Goal: Transaction & Acquisition: Purchase product/service

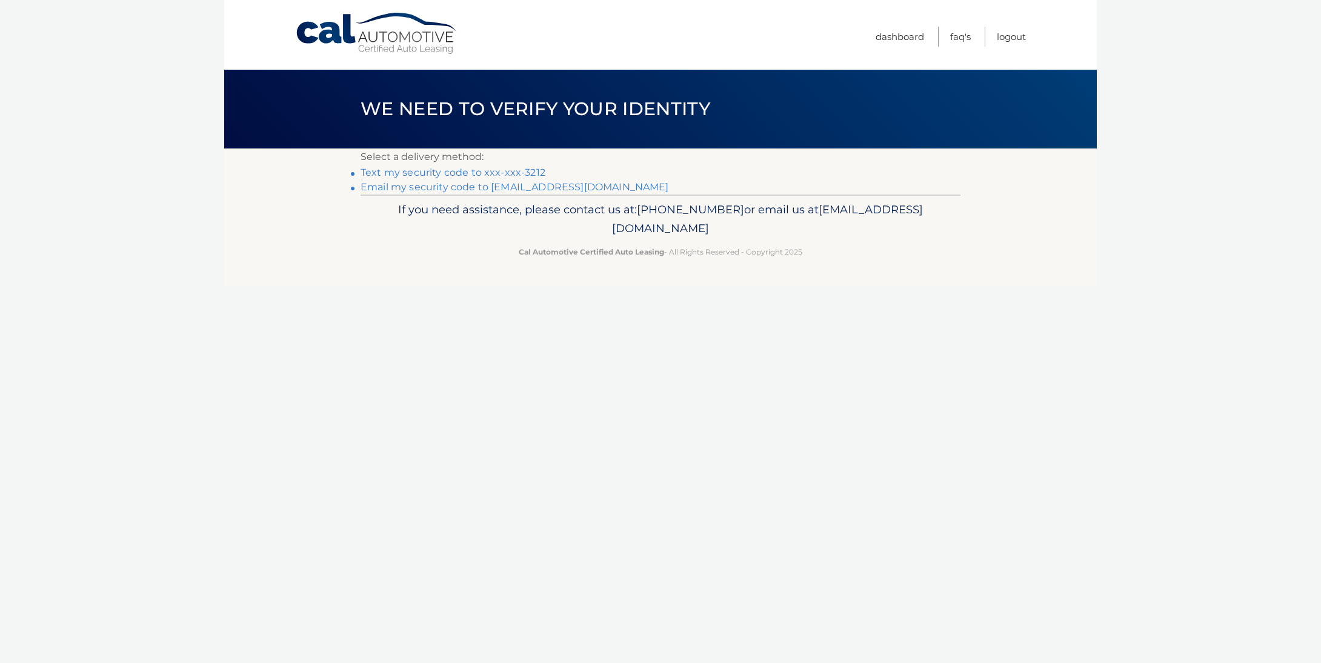
click at [499, 176] on link "Text my security code to xxx-xxx-3212" at bounding box center [453, 173] width 185 height 12
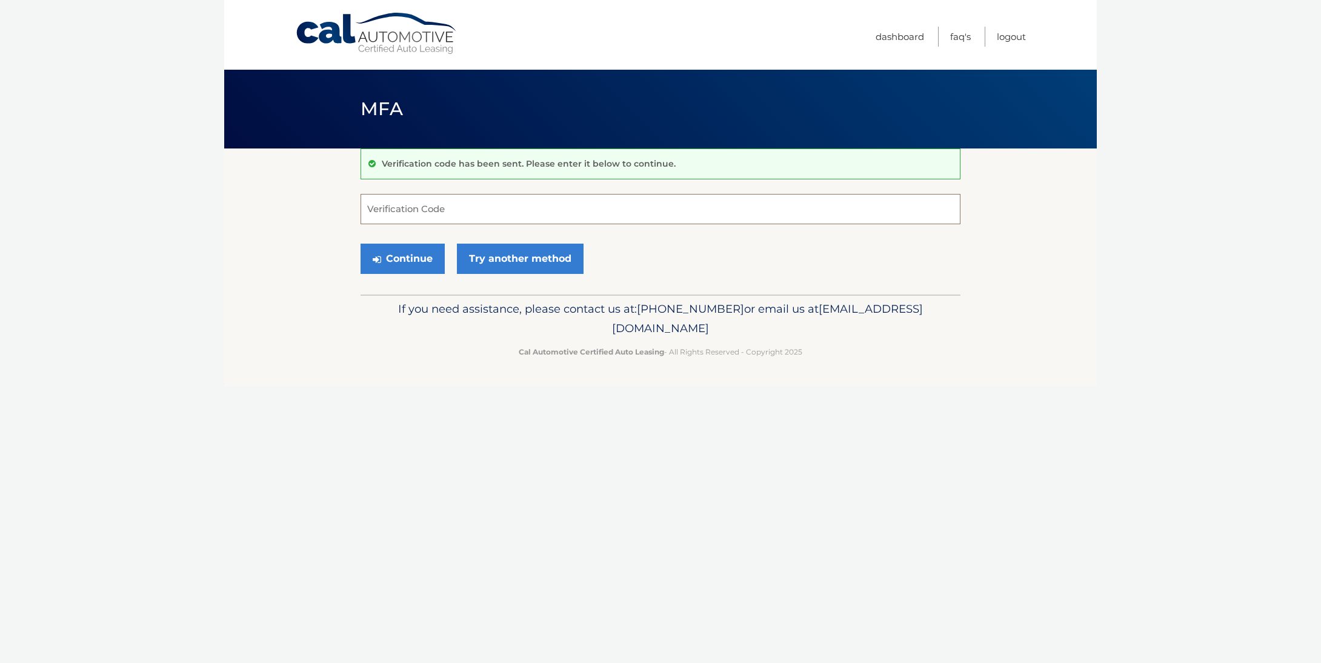
click at [452, 211] on input "Verification Code" at bounding box center [661, 209] width 600 height 30
click at [451, 210] on input "Verification Code" at bounding box center [661, 209] width 600 height 30
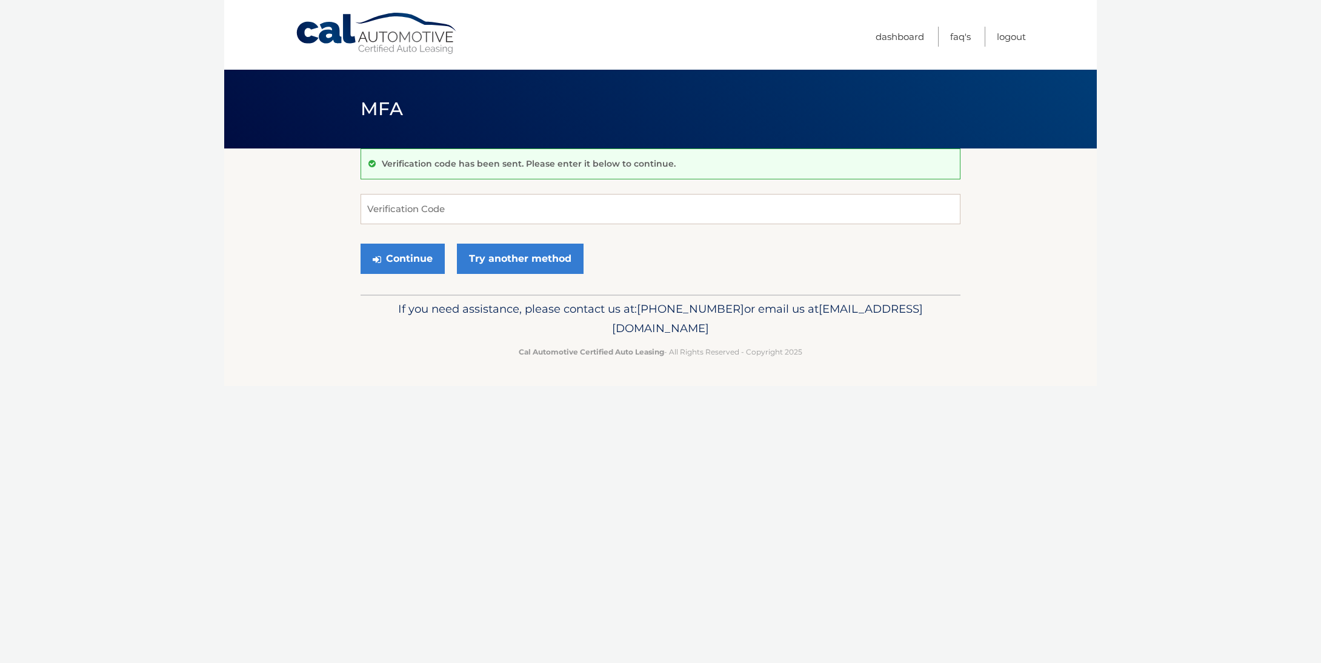
click at [378, 328] on p "If you need assistance, please contact us at: 609-807-3200 or email us at Custo…" at bounding box center [661, 318] width 584 height 39
click at [433, 198] on input "Verification Code" at bounding box center [661, 209] width 600 height 30
type input "847195"
click at [402, 258] on button "Continue" at bounding box center [403, 259] width 84 height 30
click at [422, 269] on button "Continue" at bounding box center [403, 259] width 84 height 30
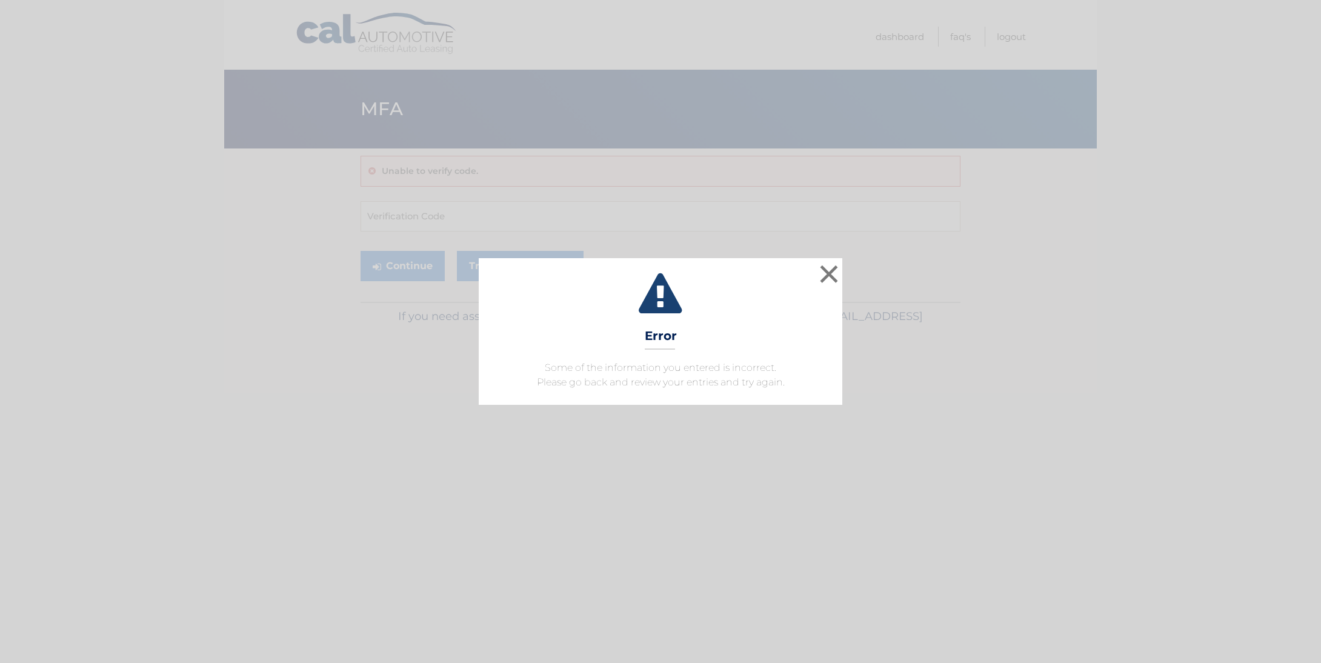
click at [835, 273] on button "×" at bounding box center [829, 274] width 24 height 24
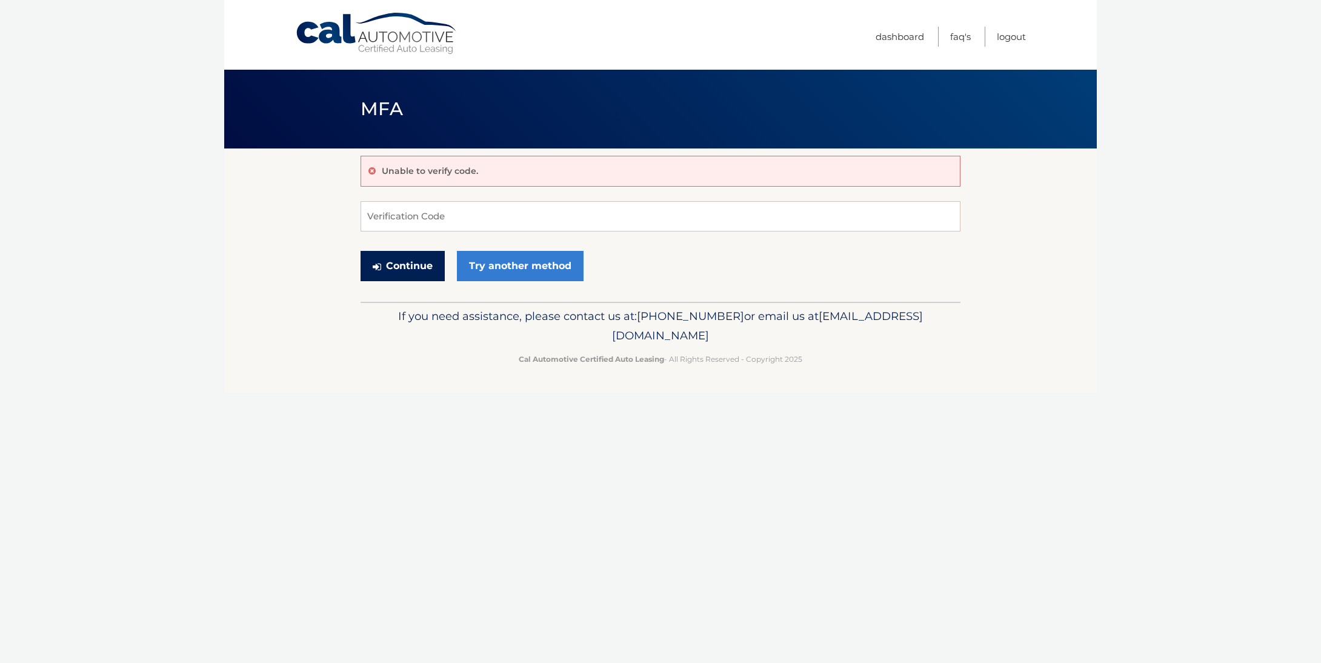
click at [412, 267] on button "Continue" at bounding box center [403, 266] width 84 height 30
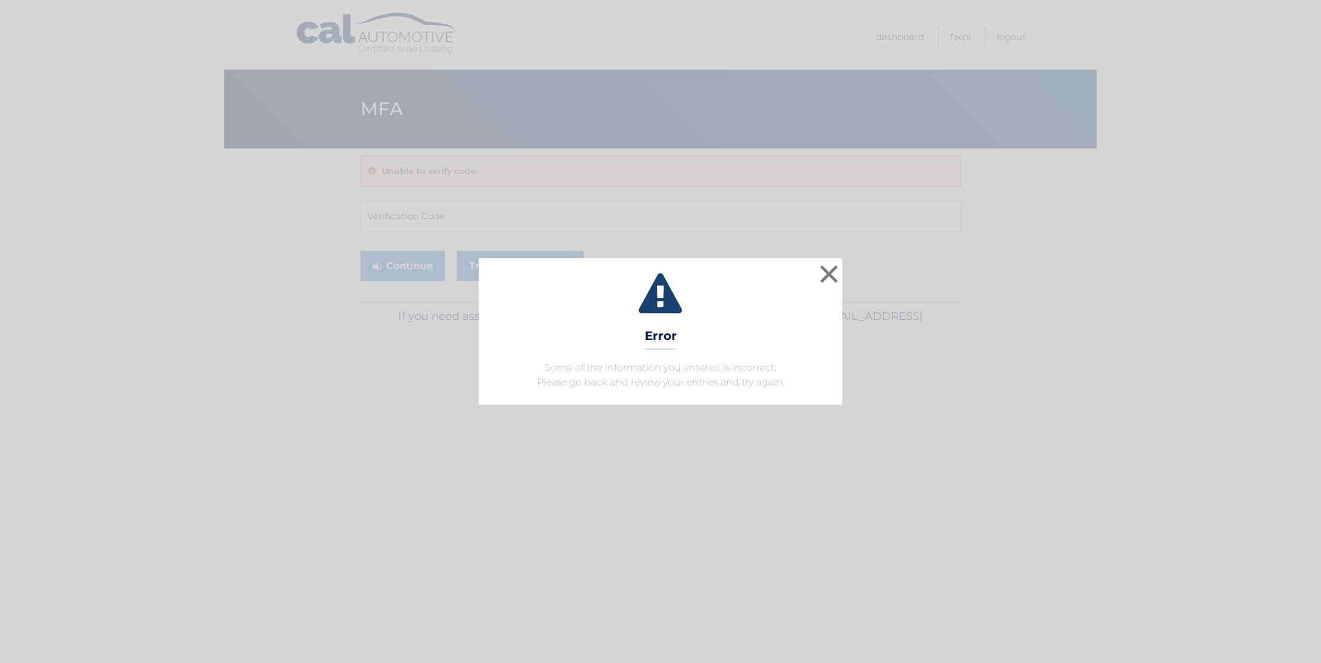
drag, startPoint x: 825, startPoint y: 273, endPoint x: 819, endPoint y: 272, distance: 6.2
click at [824, 273] on button "×" at bounding box center [829, 274] width 24 height 24
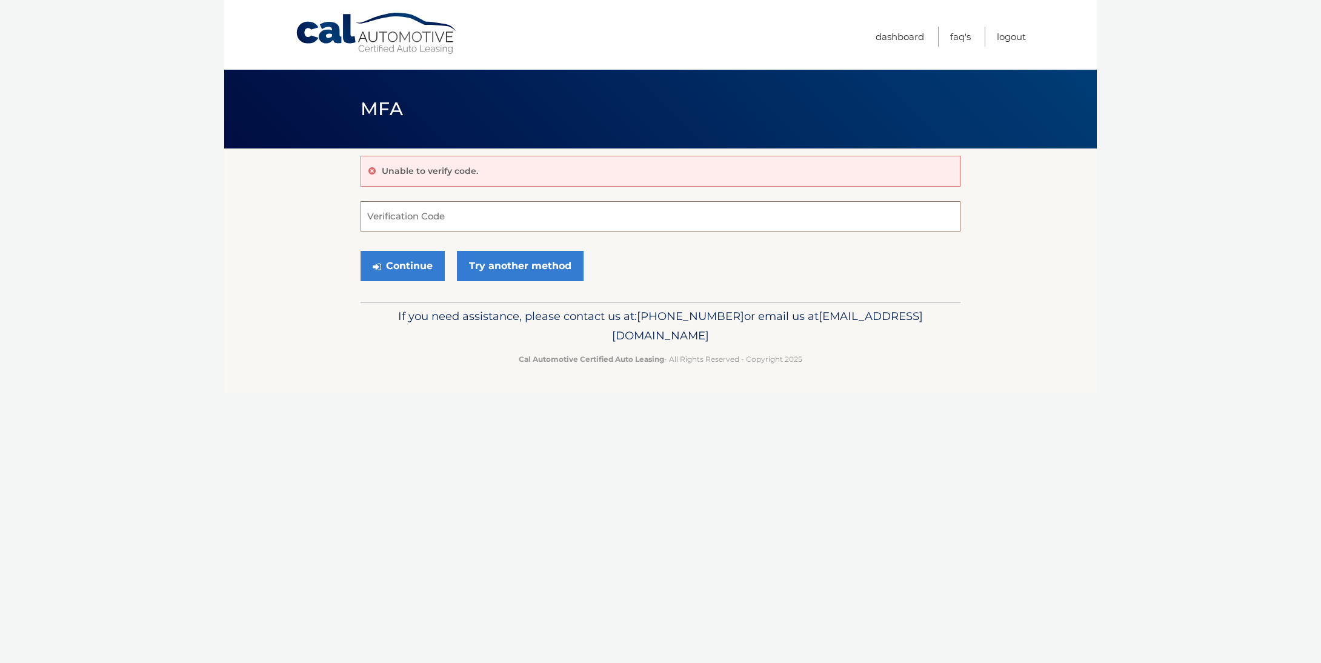
click at [567, 221] on input "Verification Code" at bounding box center [661, 216] width 600 height 30
click at [532, 270] on link "Try another method" at bounding box center [520, 266] width 127 height 30
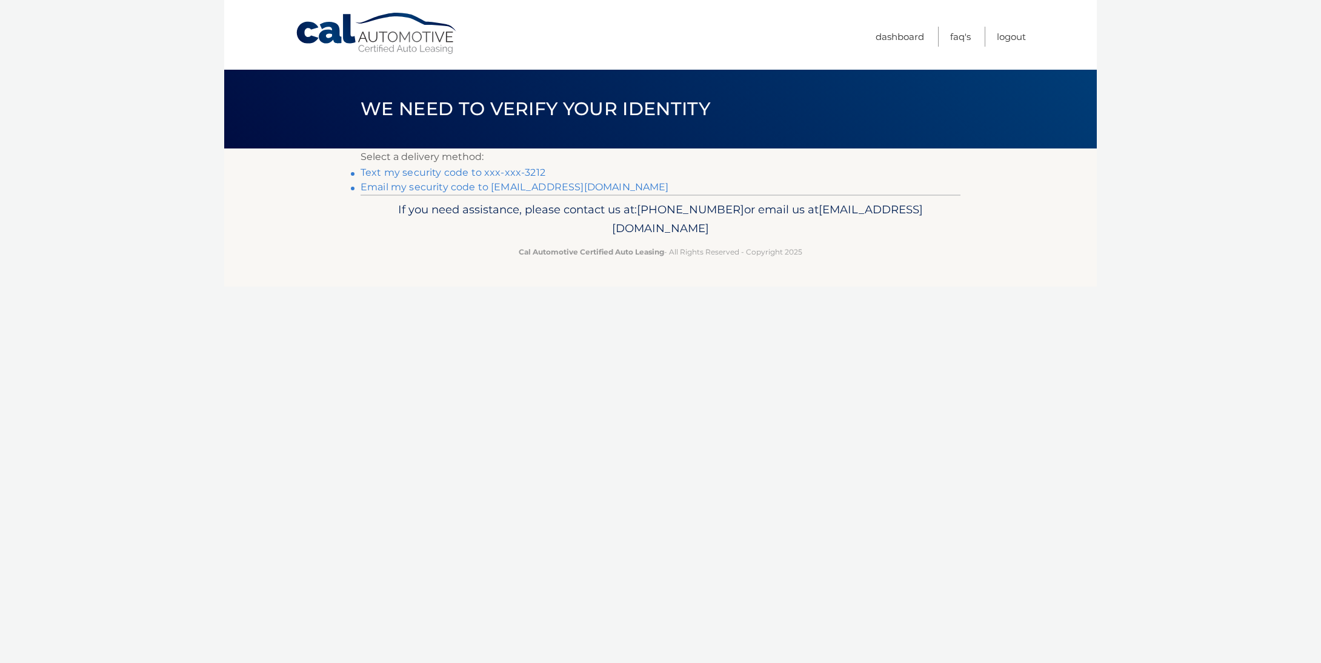
click at [519, 171] on link "Text my security code to xxx-xxx-3212" at bounding box center [453, 173] width 185 height 12
click at [420, 173] on link "Text my security code to xxx-xxx-3212" at bounding box center [453, 173] width 185 height 12
click at [351, 50] on link "Cal Automotive" at bounding box center [377, 33] width 164 height 43
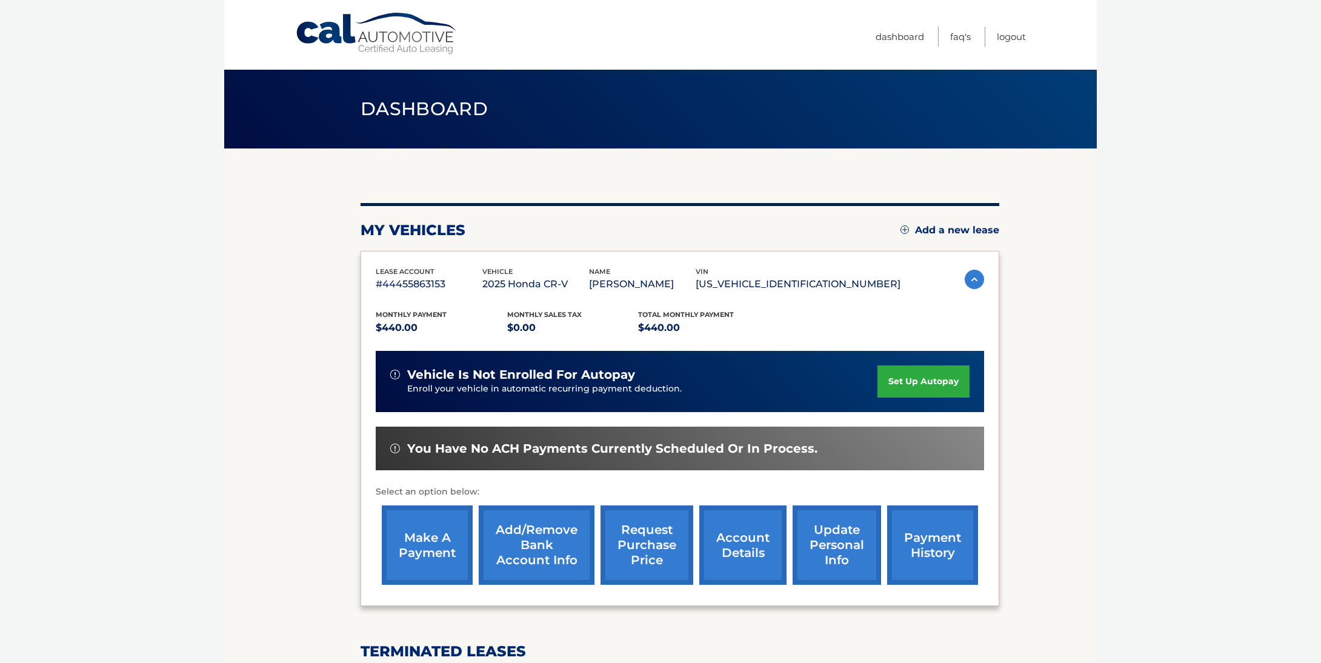
scroll to position [0, 1]
click at [447, 533] on link "make a payment" at bounding box center [427, 544] width 91 height 79
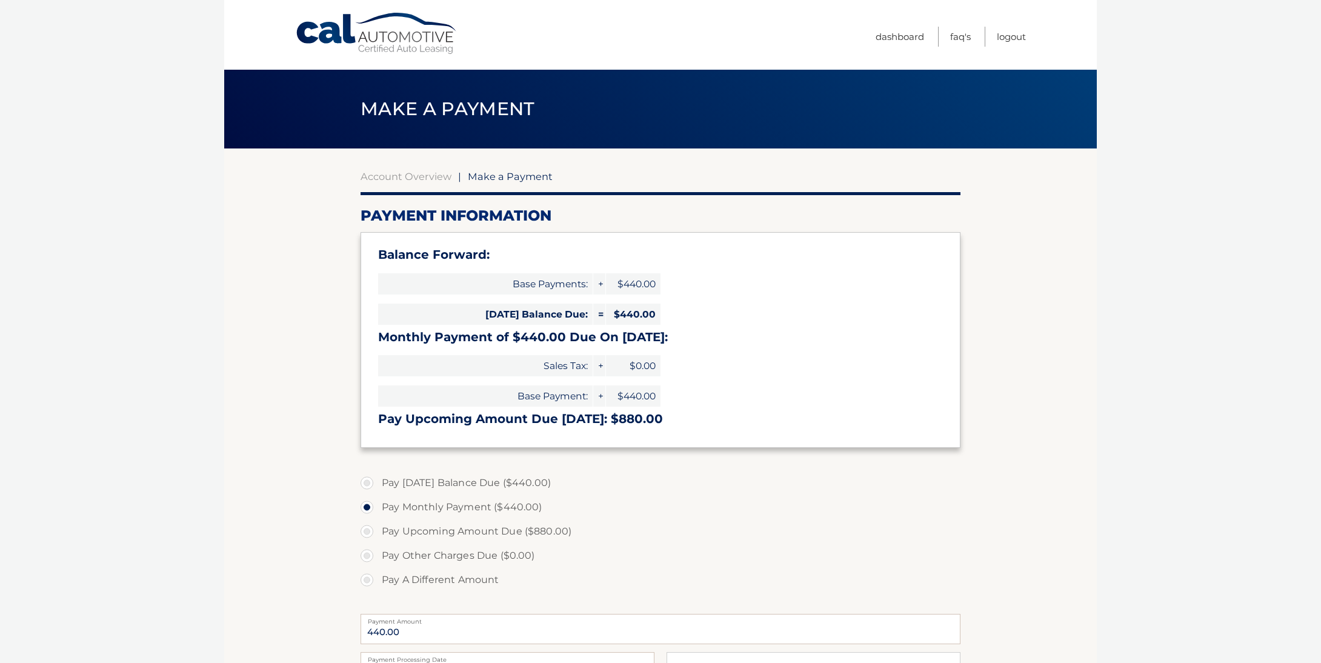
select select "Mjg4YzFlNmYtNDM3MS00NmUzLWIwOWYtYTBhOTY1NDZjYmM1"
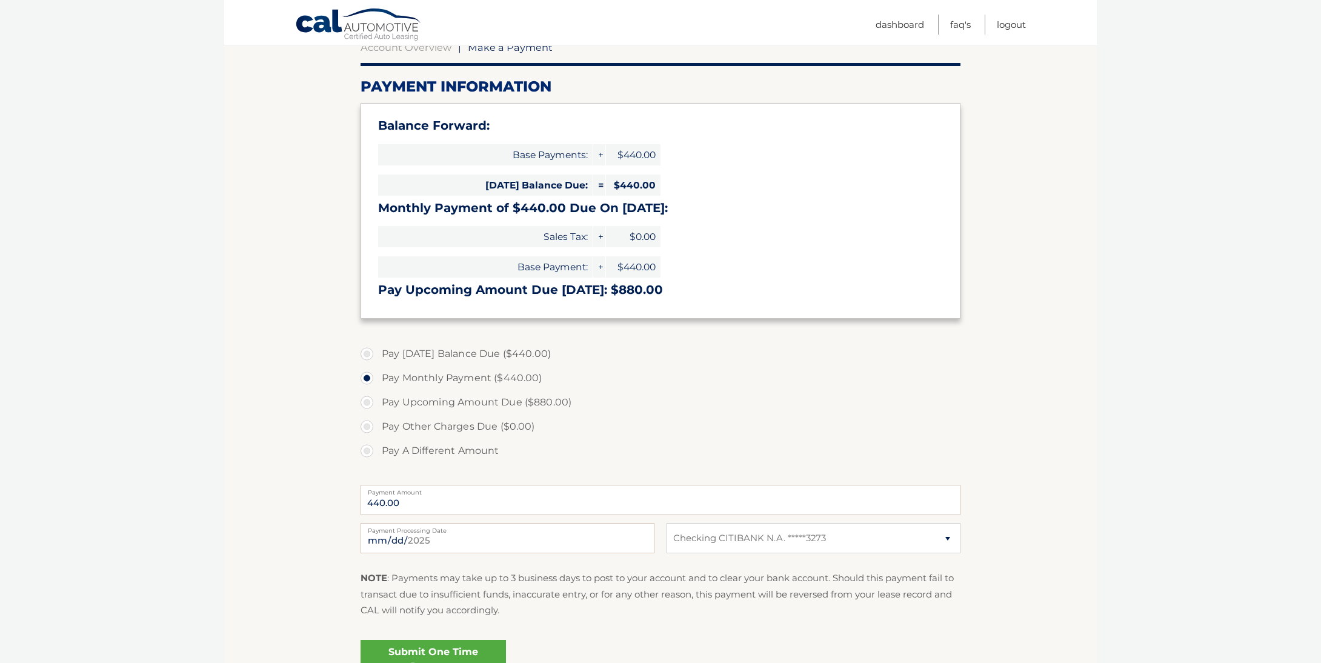
scroll to position [132, 0]
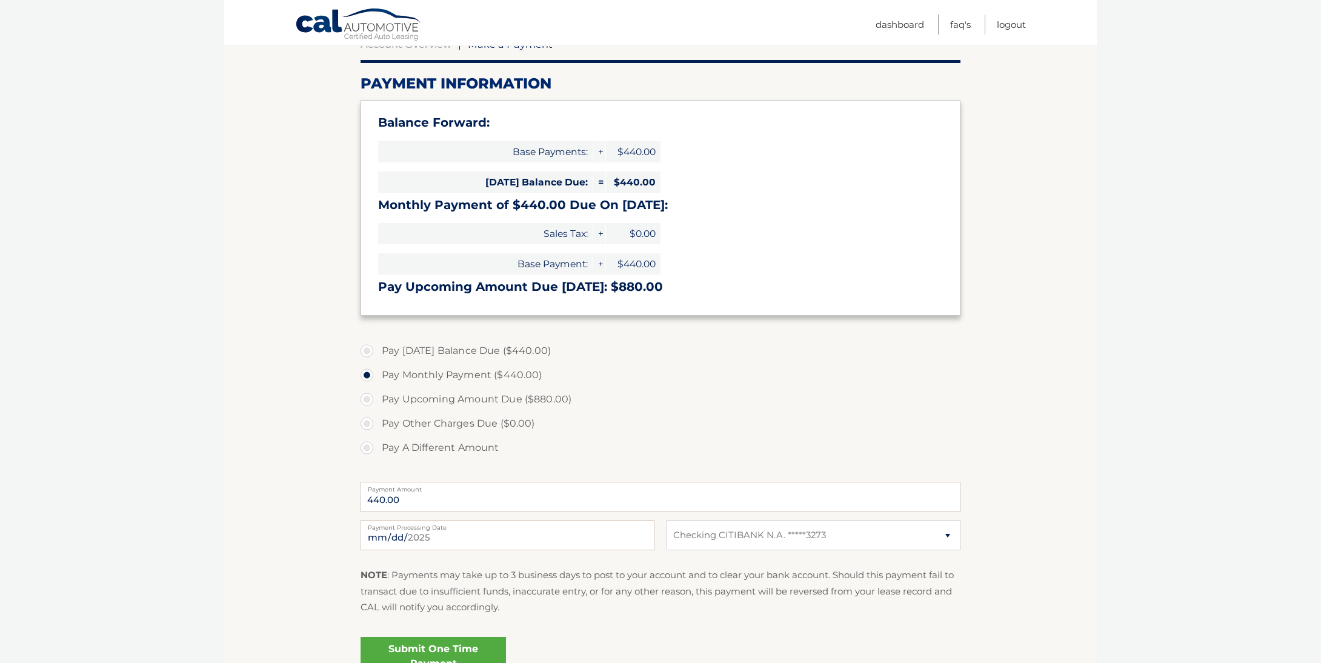
click at [377, 348] on label "Pay [DATE] Balance Due ($440.00)" at bounding box center [661, 351] width 600 height 24
click at [377, 348] on input "Pay Today's Balance Due ($440.00)" at bounding box center [371, 348] width 12 height 19
radio input "true"
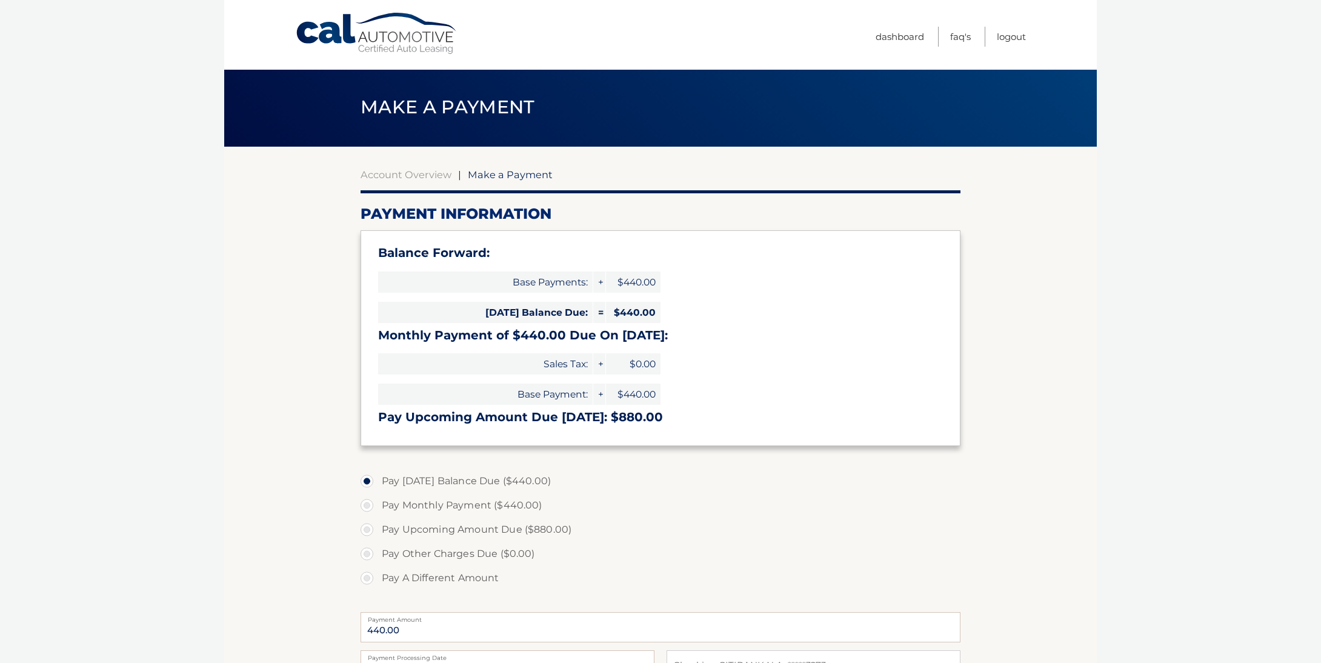
scroll to position [2, 0]
click at [915, 35] on link "Dashboard" at bounding box center [900, 37] width 48 height 20
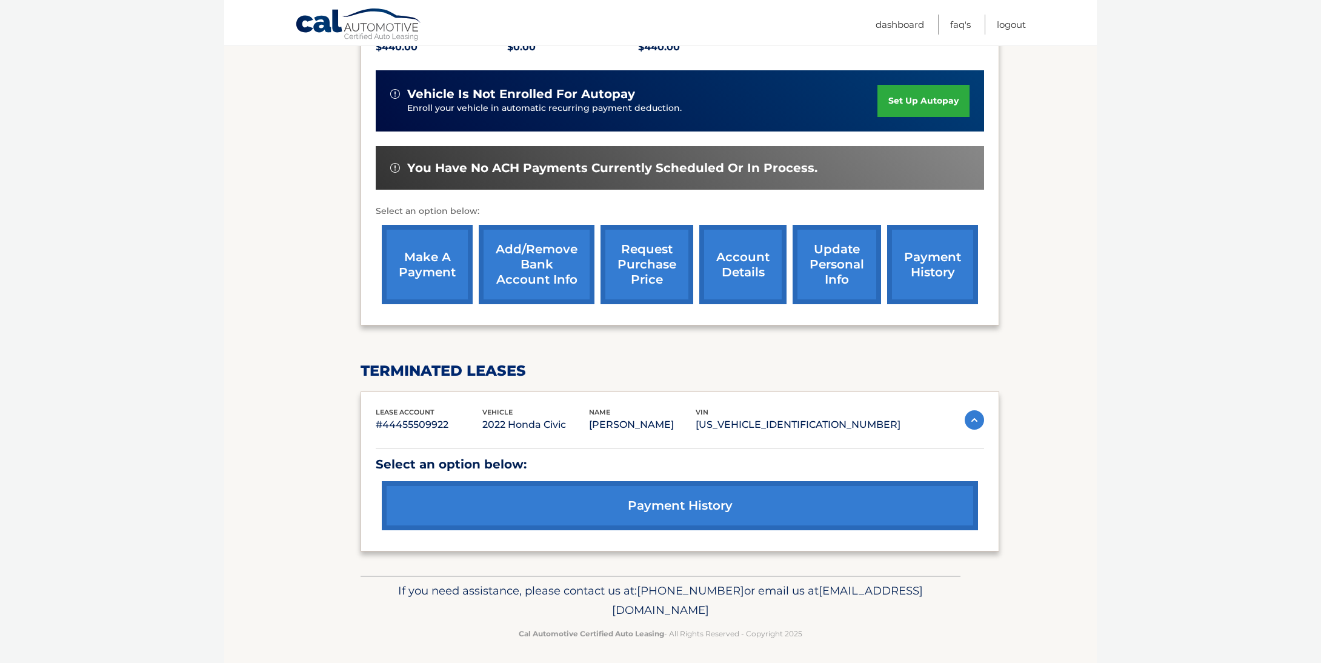
scroll to position [282, 1]
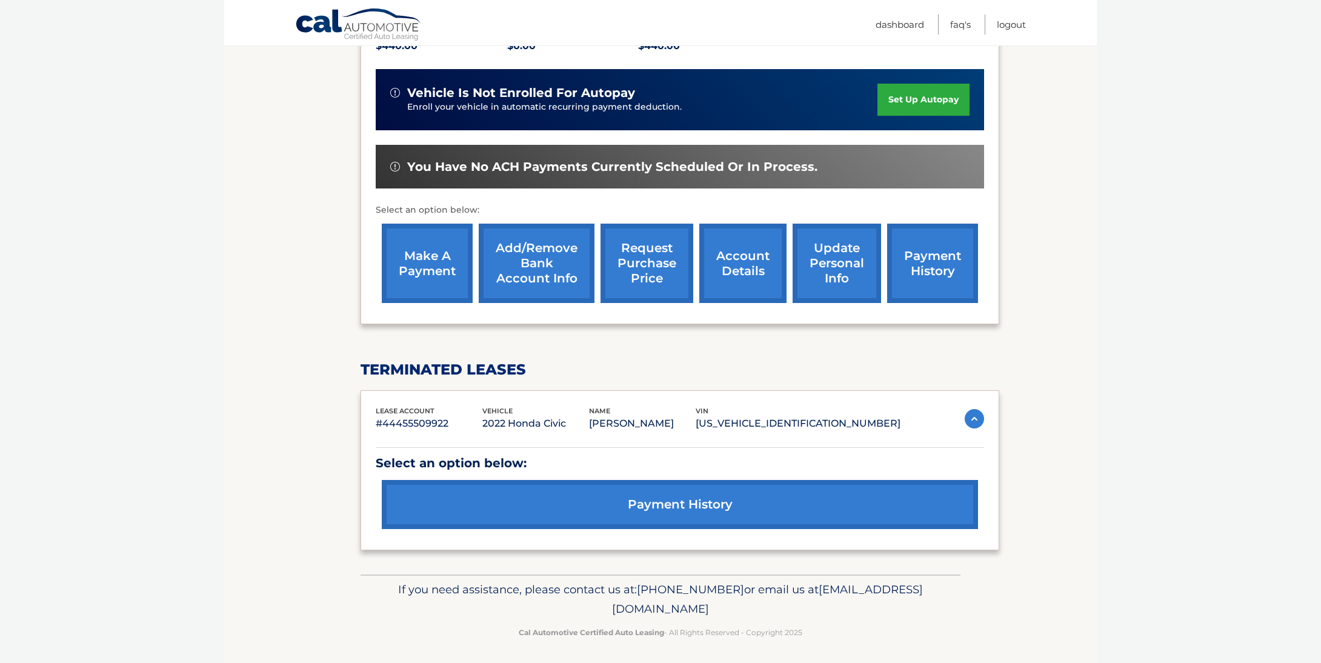
click at [761, 500] on link "payment history" at bounding box center [680, 504] width 596 height 49
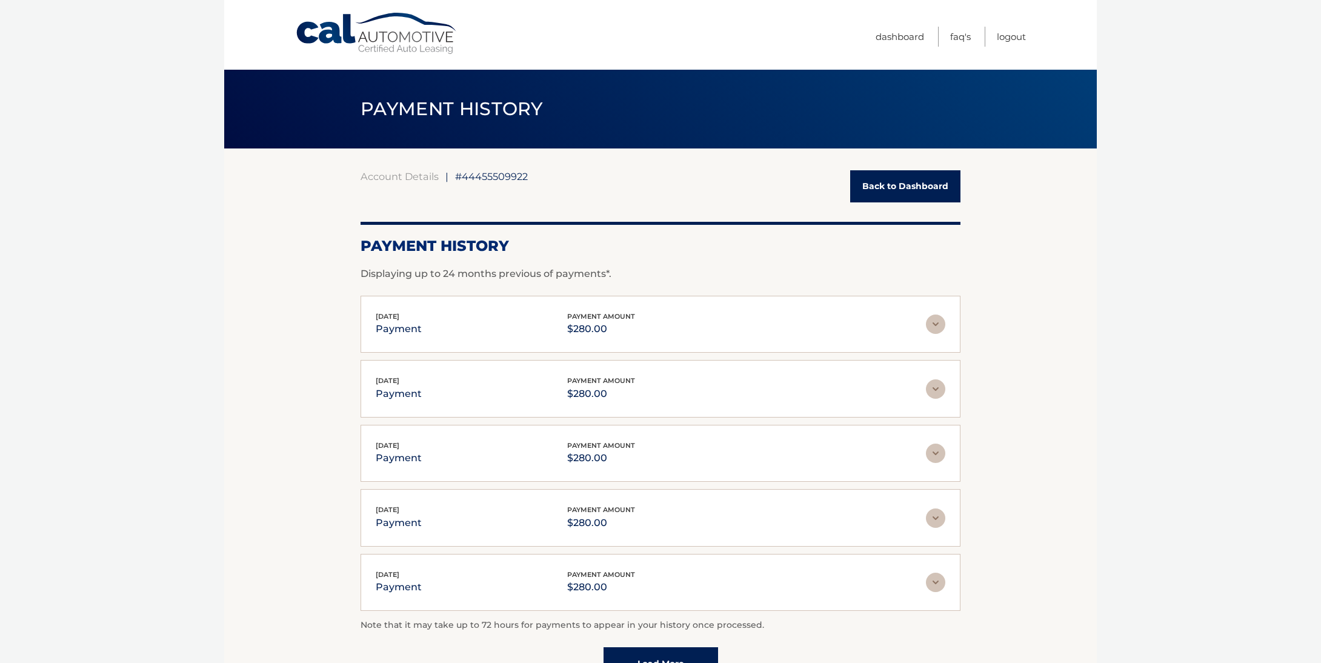
click at [916, 177] on link "Back to Dashboard" at bounding box center [905, 186] width 110 height 32
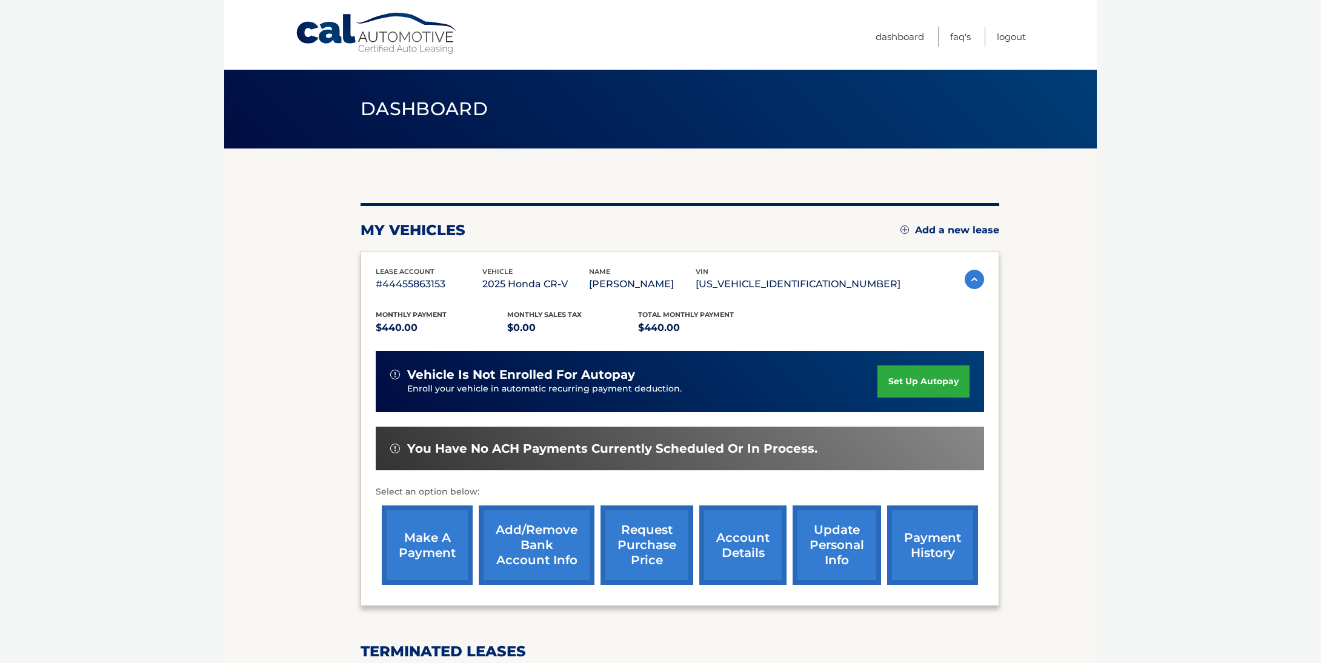
click at [976, 279] on img at bounding box center [974, 279] width 19 height 19
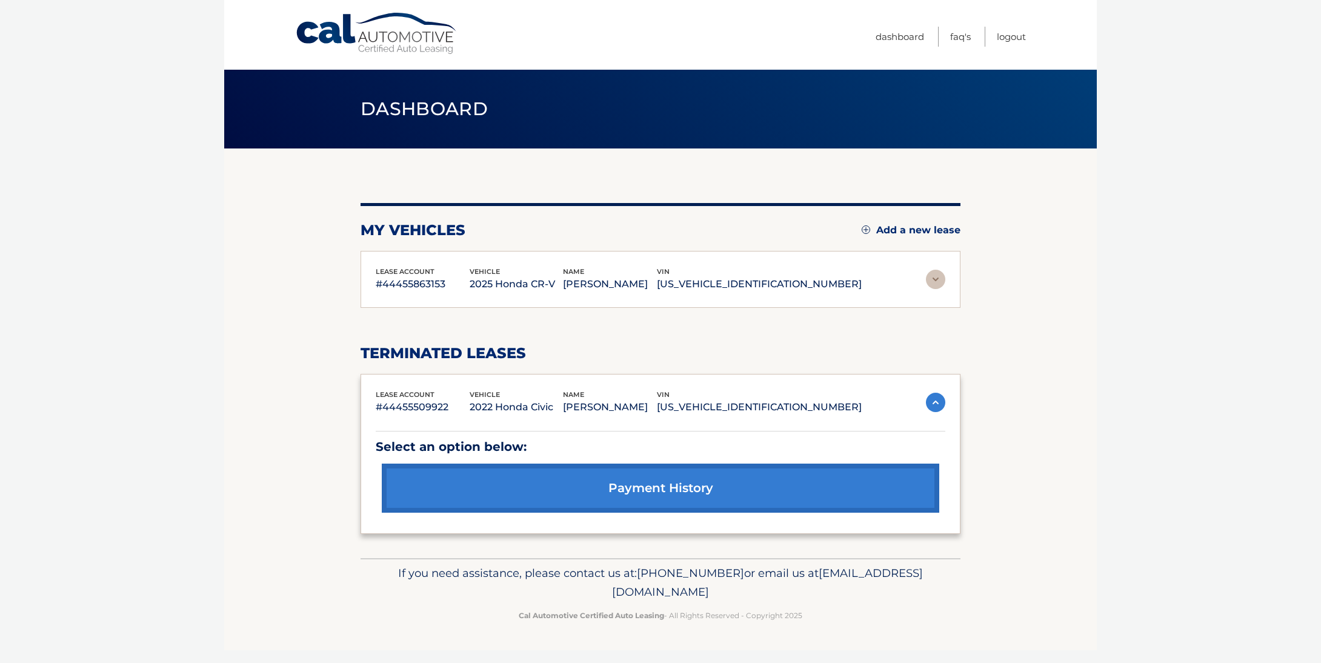
click at [972, 277] on section "my vehicles Add a new lease lease account #44455863153 vehicle 2025 Honda CR-V …" at bounding box center [660, 353] width 873 height 410
click at [927, 280] on img at bounding box center [935, 279] width 19 height 19
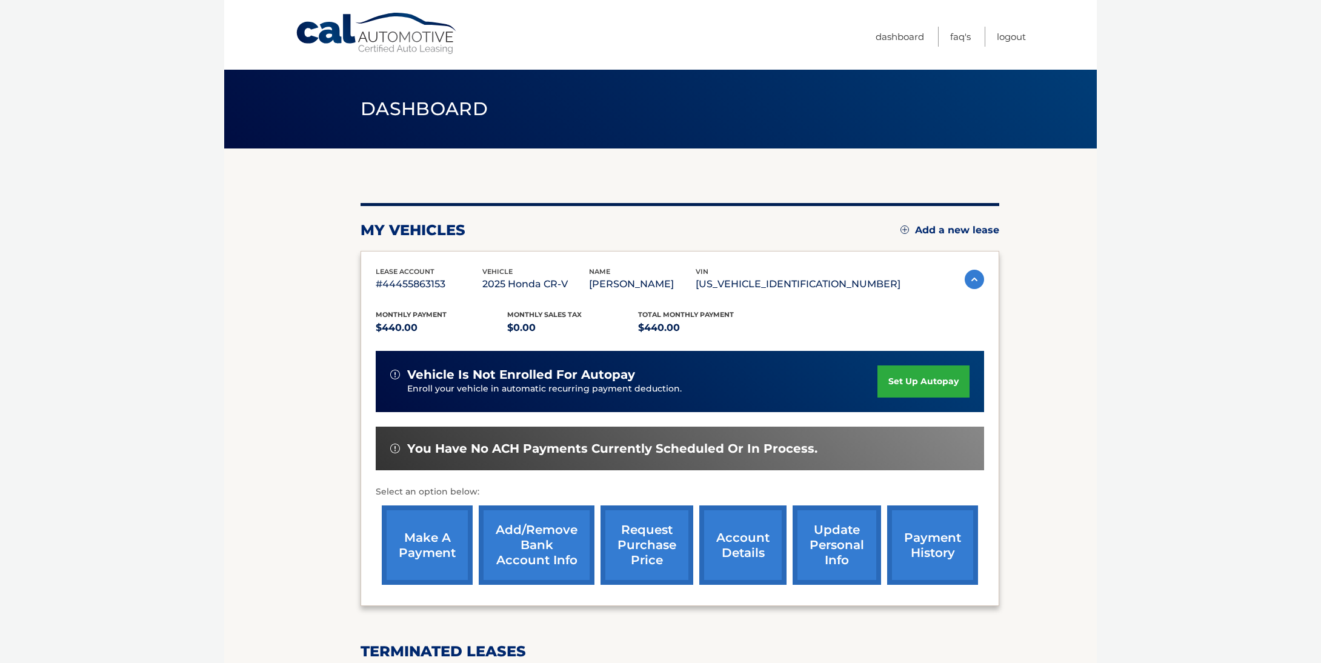
click at [442, 557] on link "make a payment" at bounding box center [427, 544] width 91 height 79
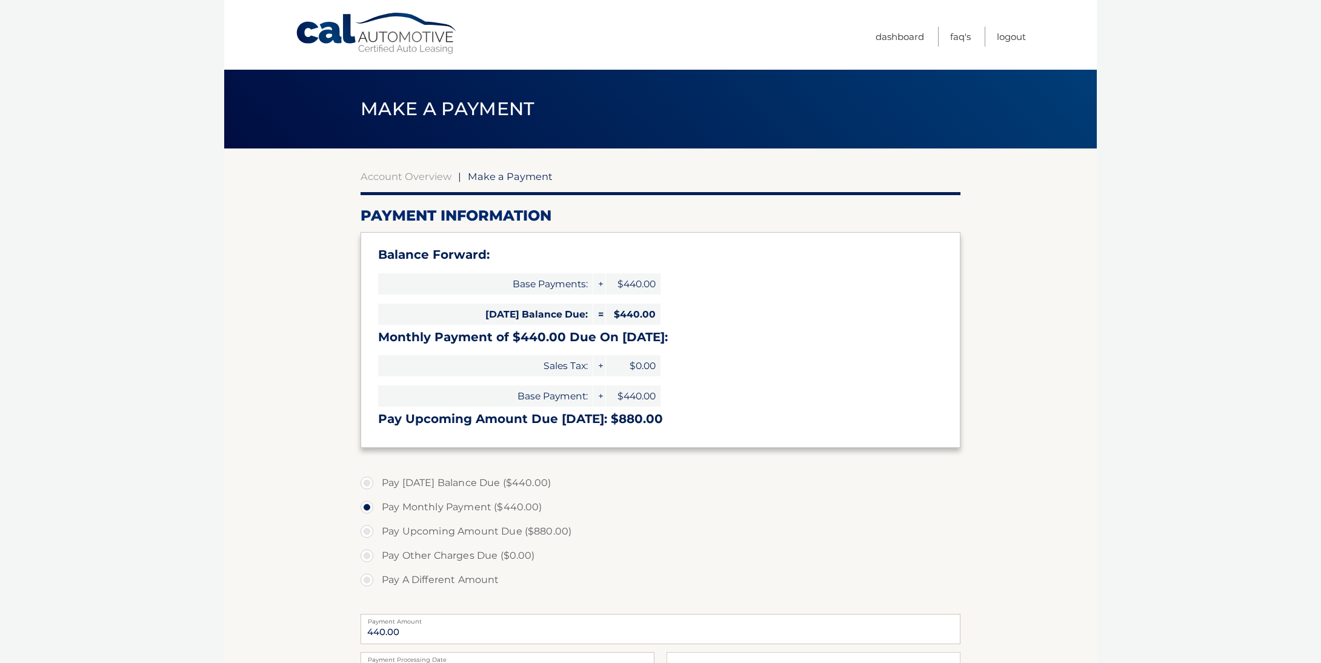
select select "Mjg4YzFlNmYtNDM3MS00NmUzLWIwOWYtYTBhOTY1NDZjYmM1"
click at [371, 474] on label "Pay [DATE] Balance Due ($440.00)" at bounding box center [661, 483] width 600 height 24
click at [371, 474] on input "Pay [DATE] Balance Due ($440.00)" at bounding box center [371, 480] width 12 height 19
radio input "true"
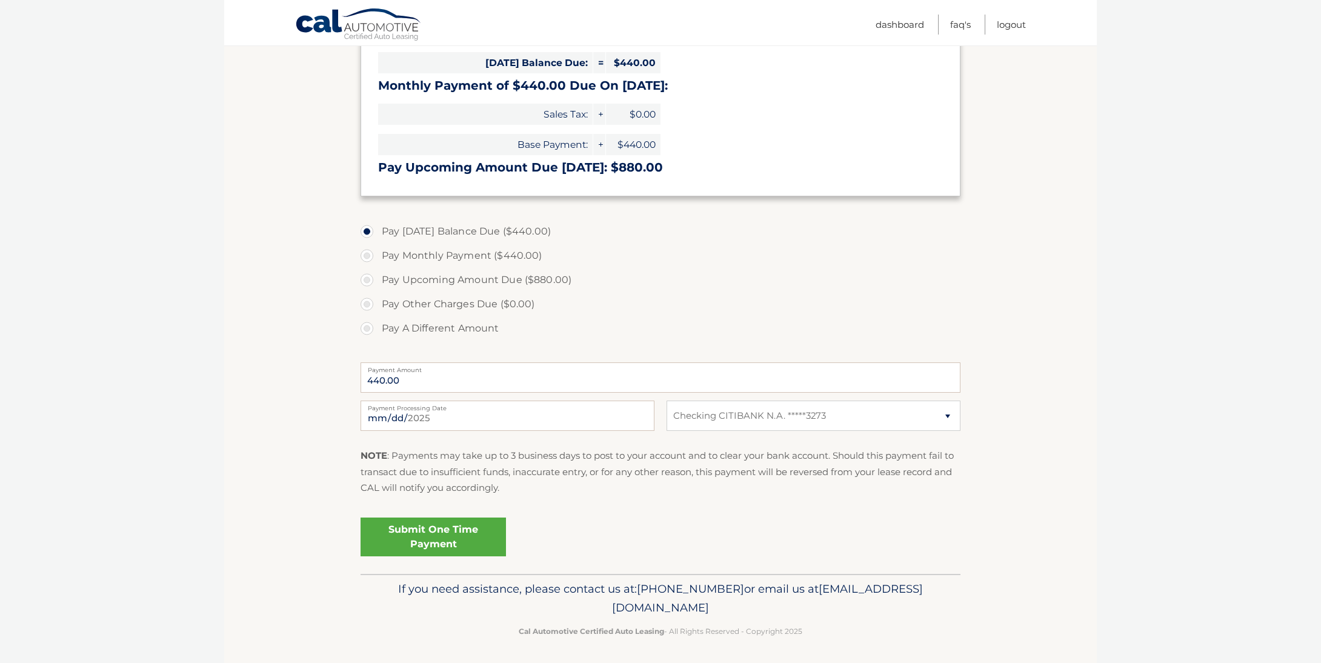
scroll to position [251, 0]
click at [441, 542] on link "Submit One Time Payment" at bounding box center [433, 537] width 145 height 39
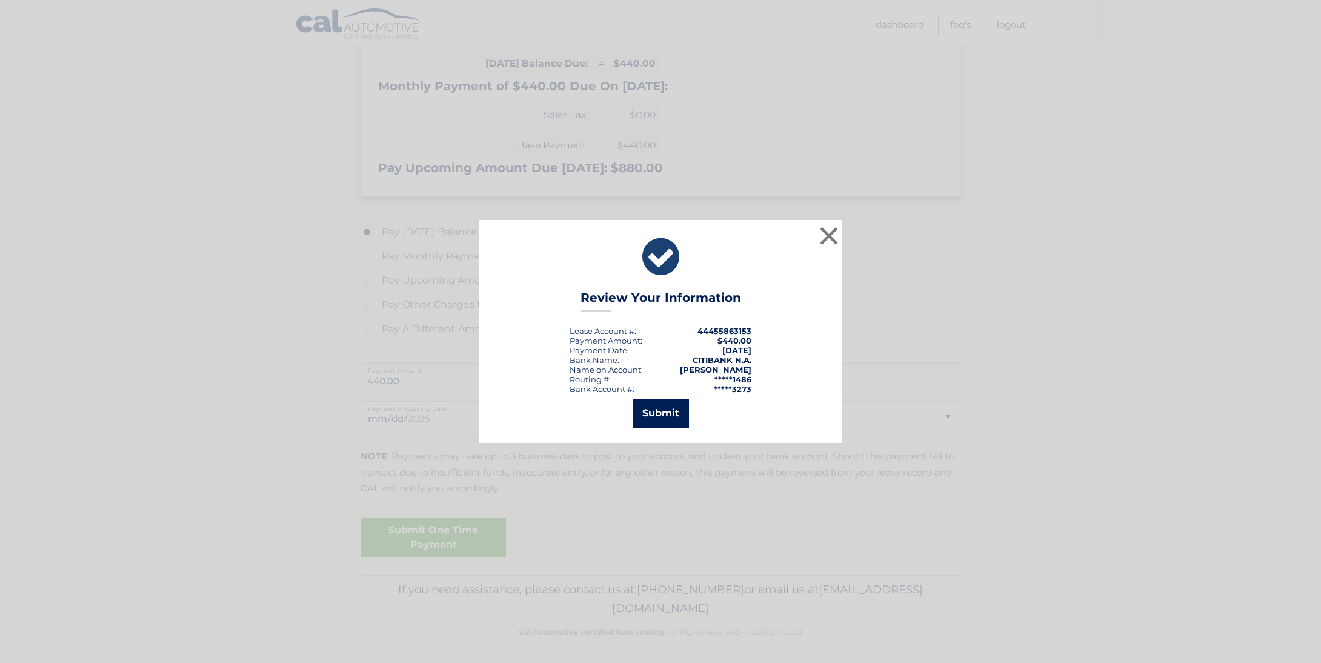
click at [662, 418] on button "Submit" at bounding box center [661, 413] width 56 height 29
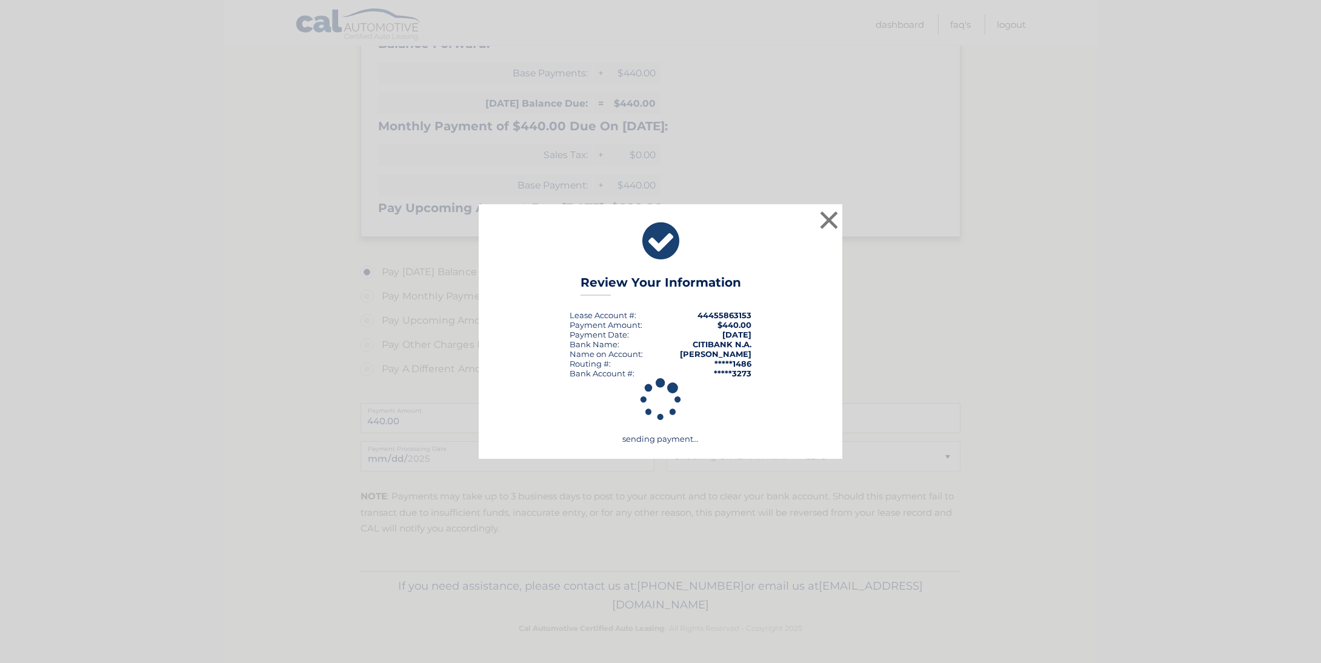
scroll to position [207, 0]
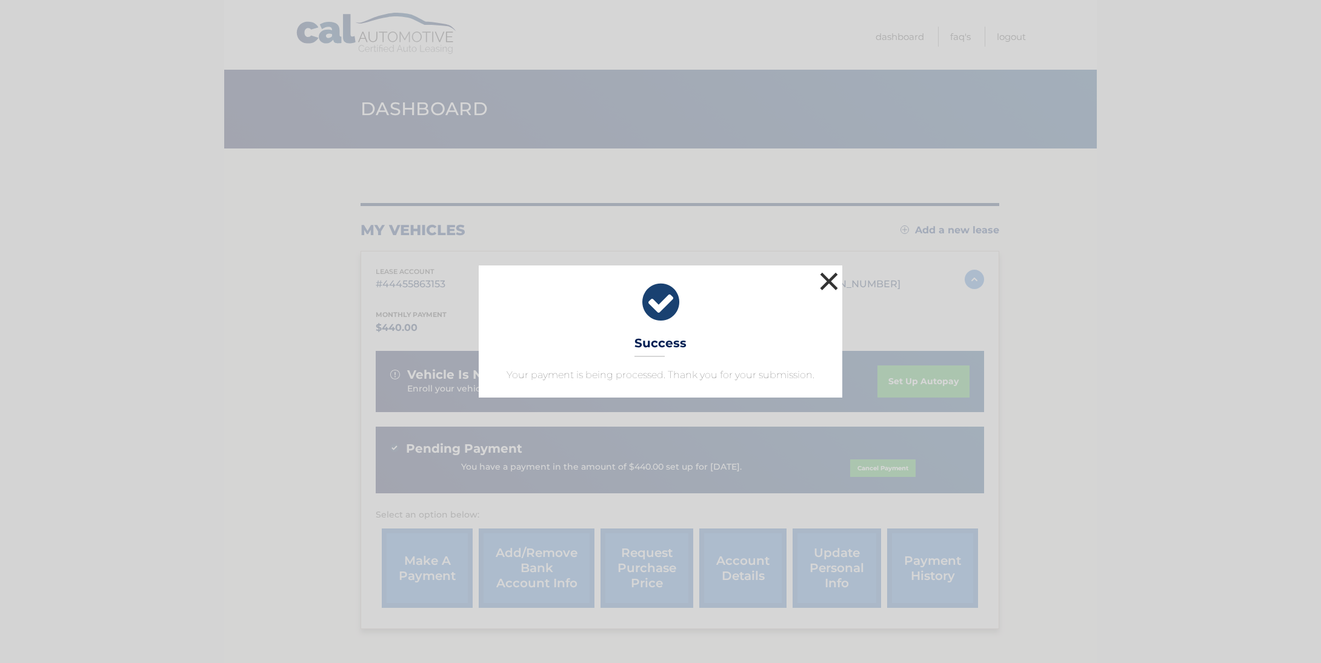
click at [833, 281] on button "×" at bounding box center [829, 281] width 24 height 24
